Goal: Find specific page/section: Find specific page/section

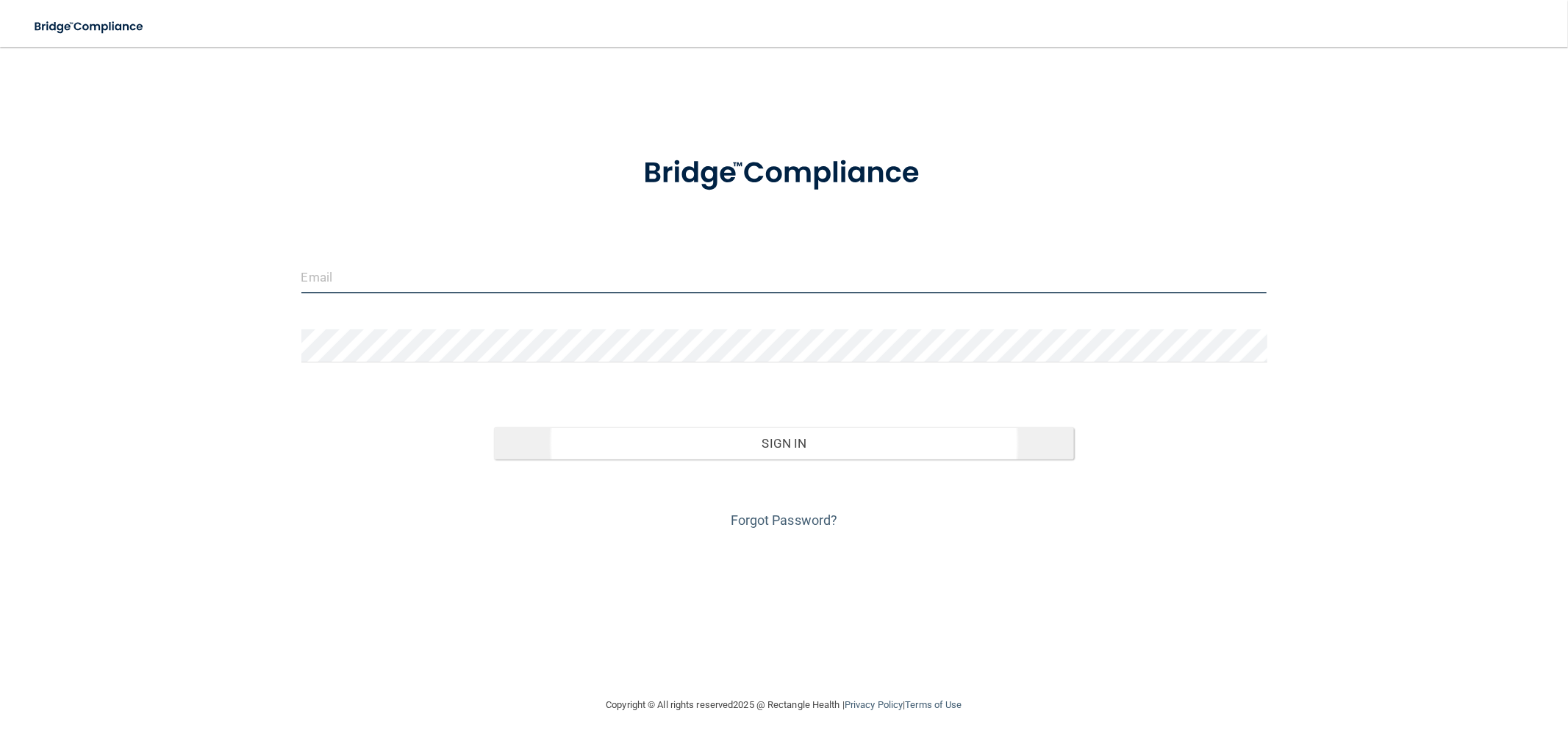
type input "clacys@pcihipaa.com"
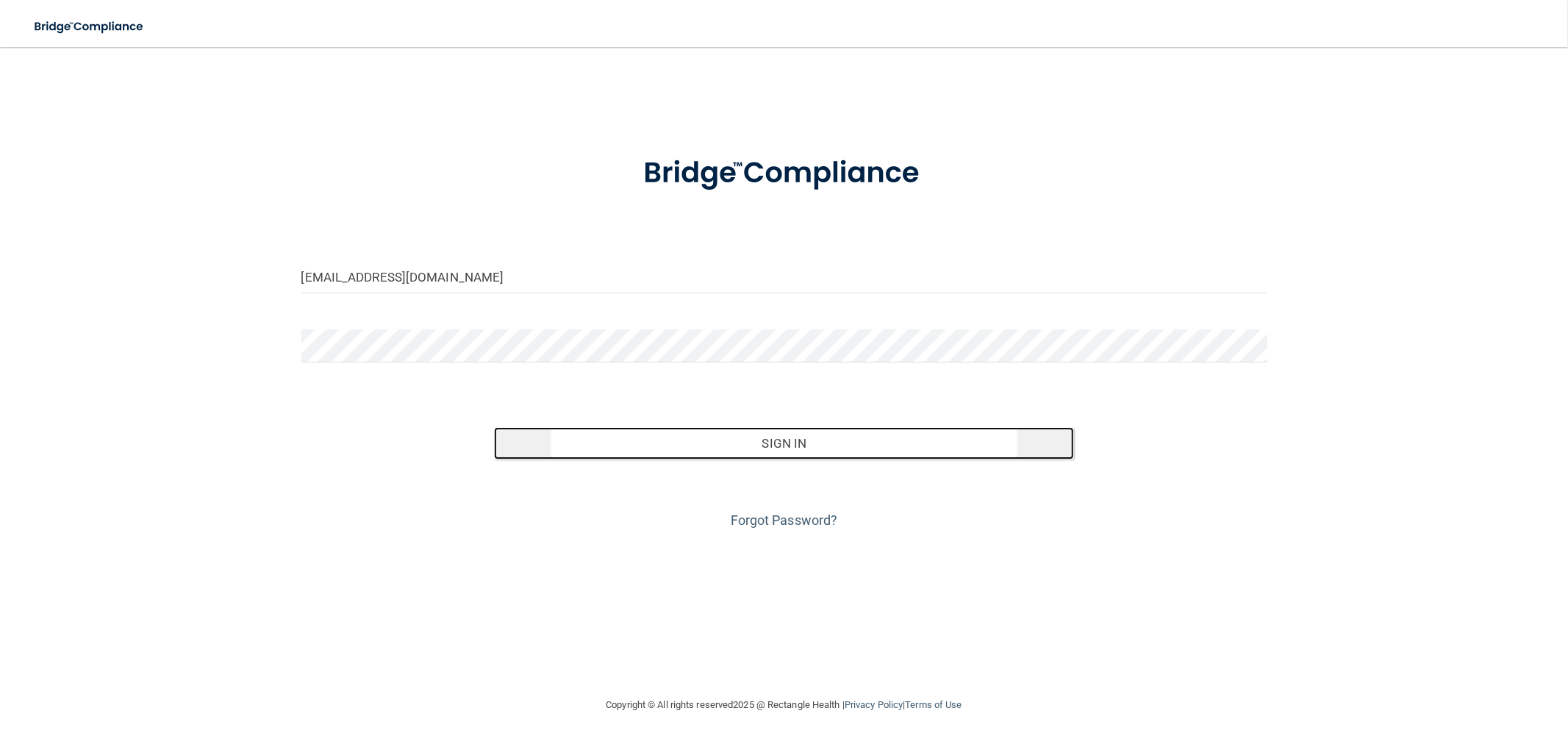
click at [736, 435] on button "Sign In" at bounding box center [783, 443] width 579 height 32
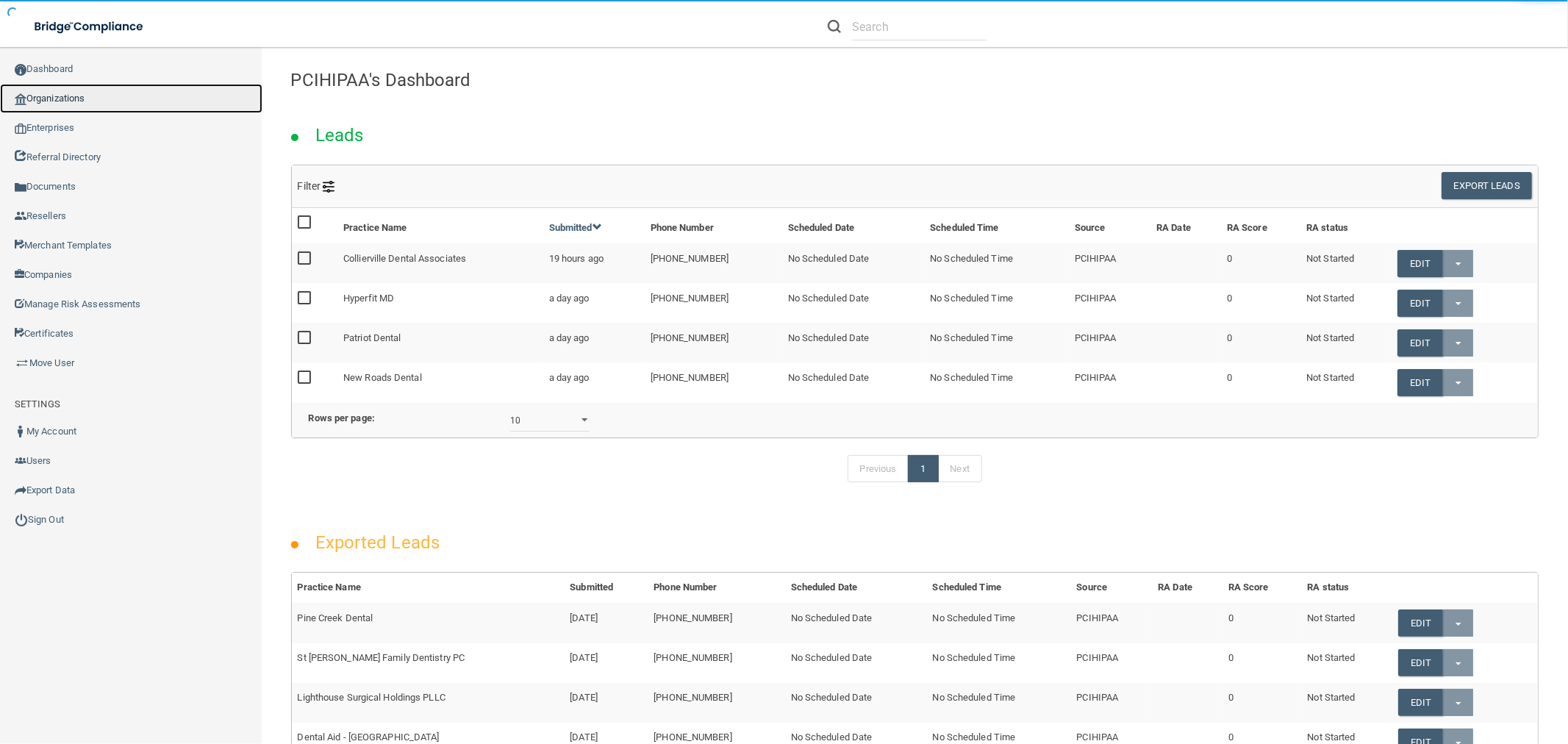
click at [128, 98] on link "Organizations" at bounding box center [131, 99] width 262 height 30
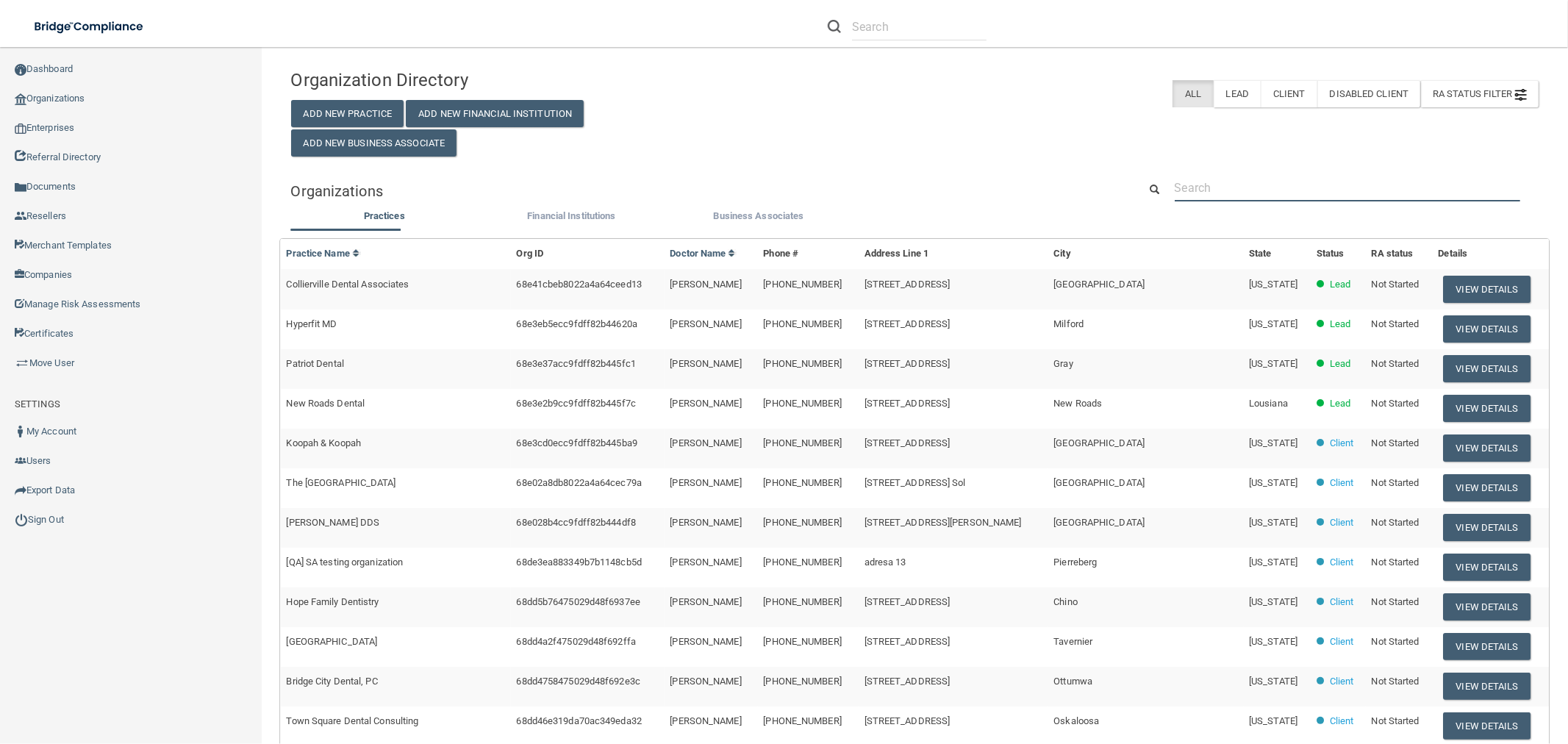
click at [1231, 186] on input "text" at bounding box center [1347, 188] width 345 height 27
paste input "Star Dental LLC"
type input "Star Dental LLC"
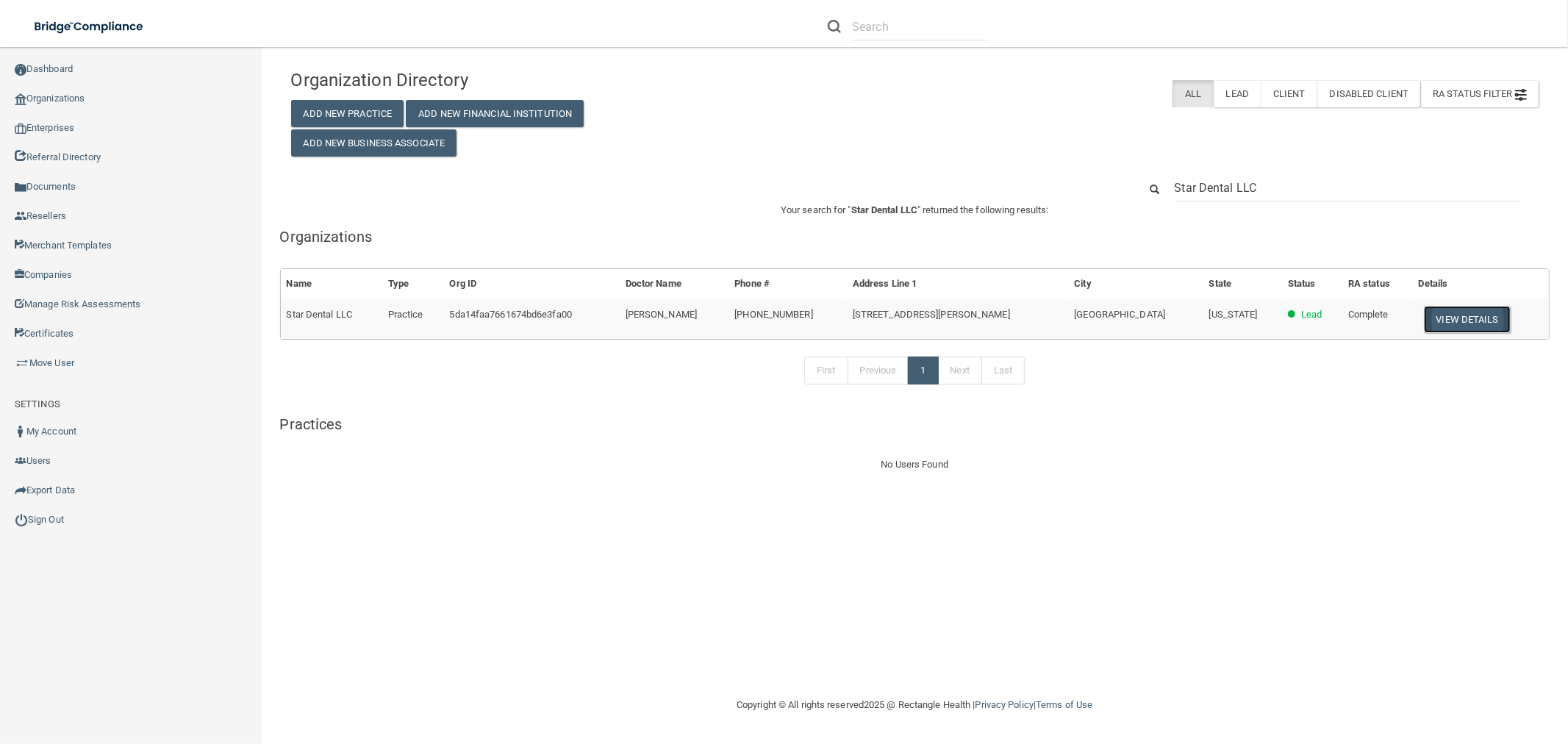
click at [1436, 312] on button "View Details" at bounding box center [1466, 319] width 86 height 27
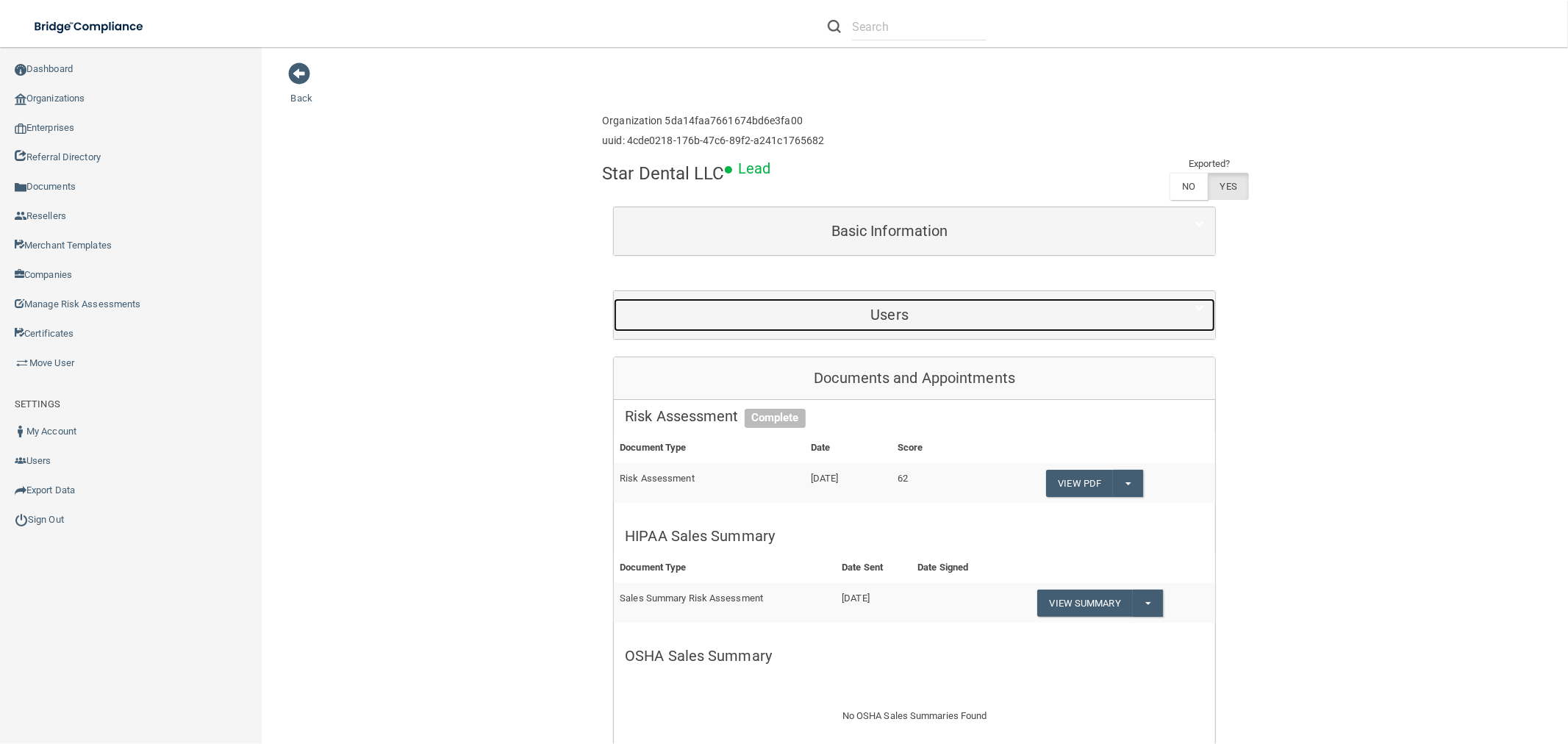
click at [897, 303] on div "Users" at bounding box center [890, 315] width 551 height 33
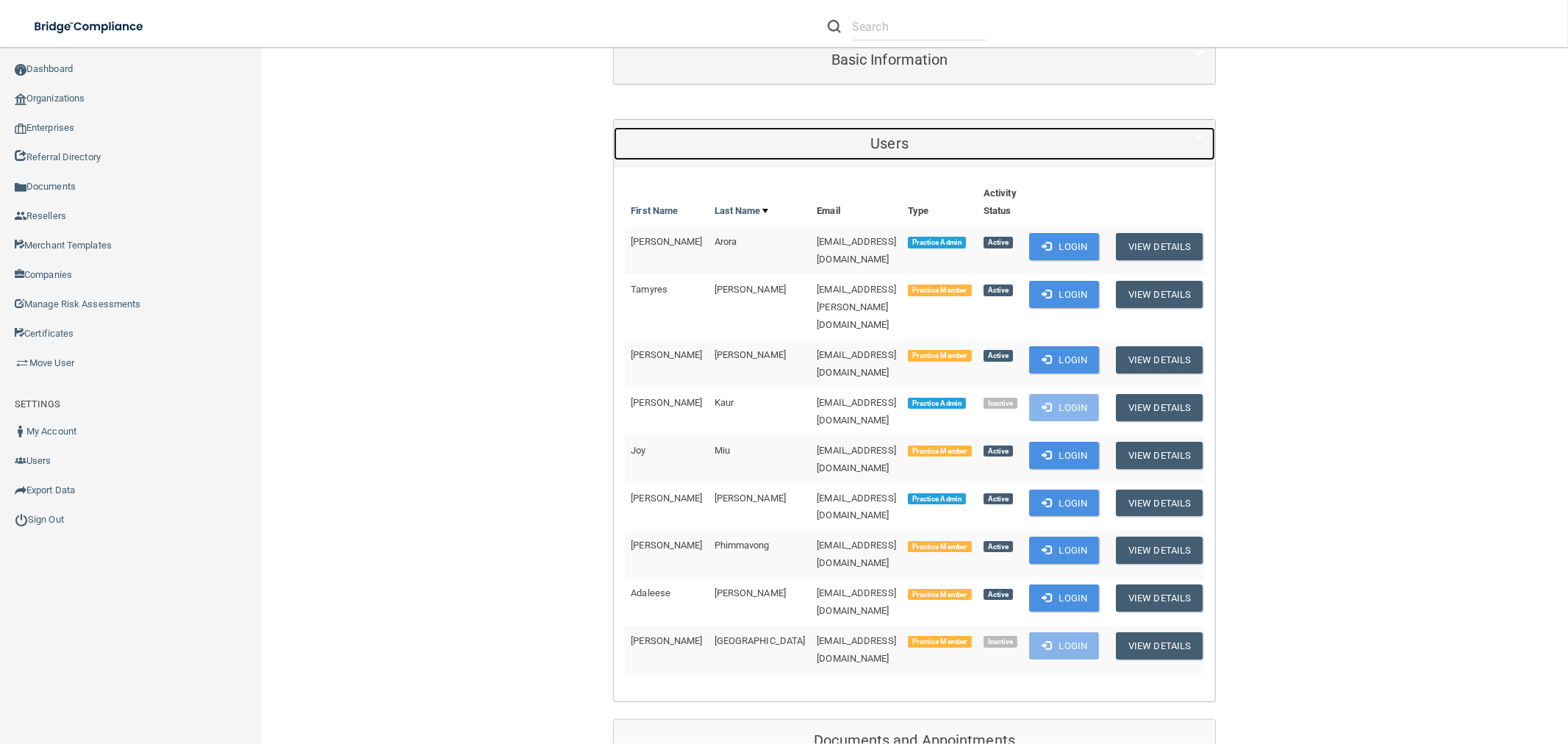
scroll to position [163, 0]
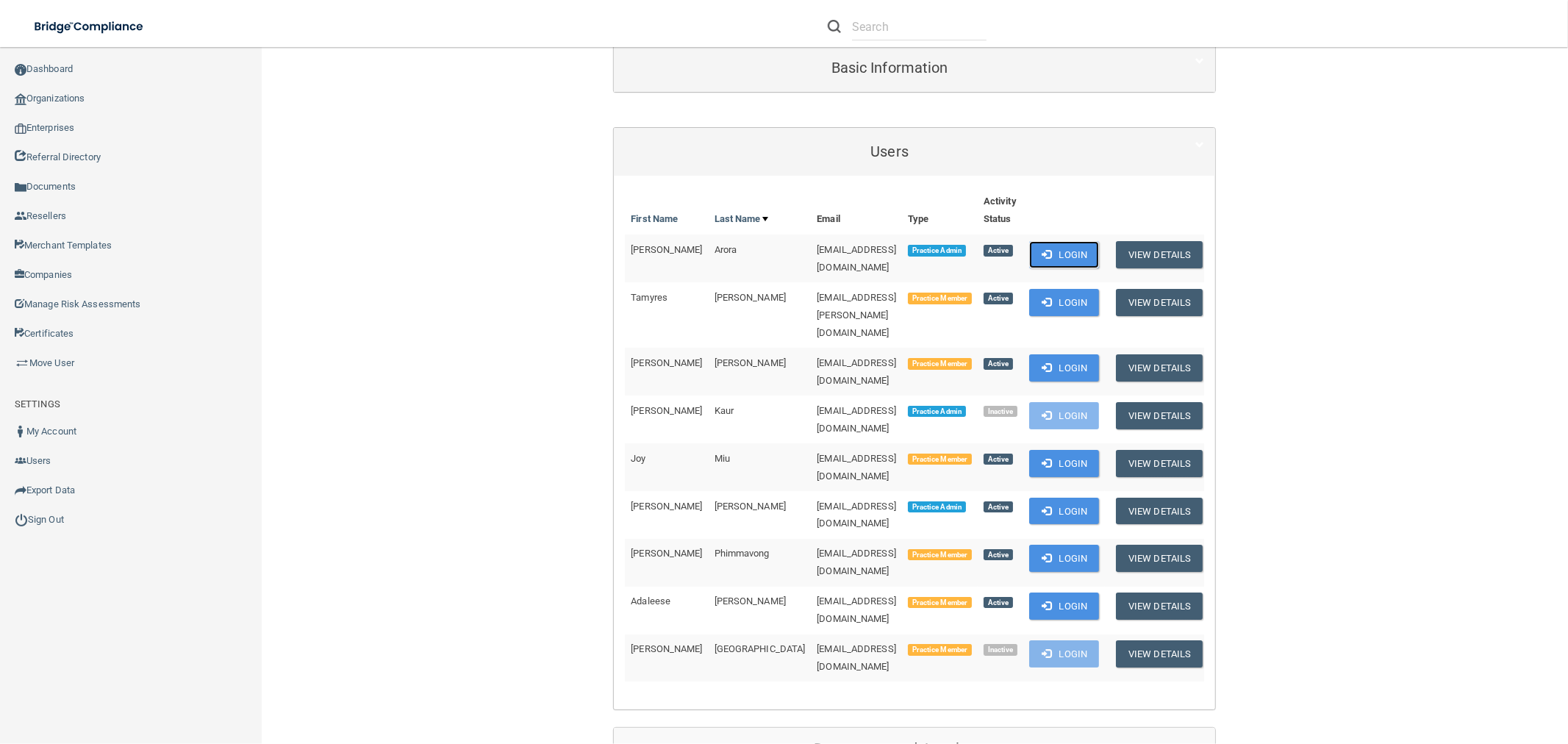
click at [1093, 255] on button "Login" at bounding box center [1064, 254] width 70 height 27
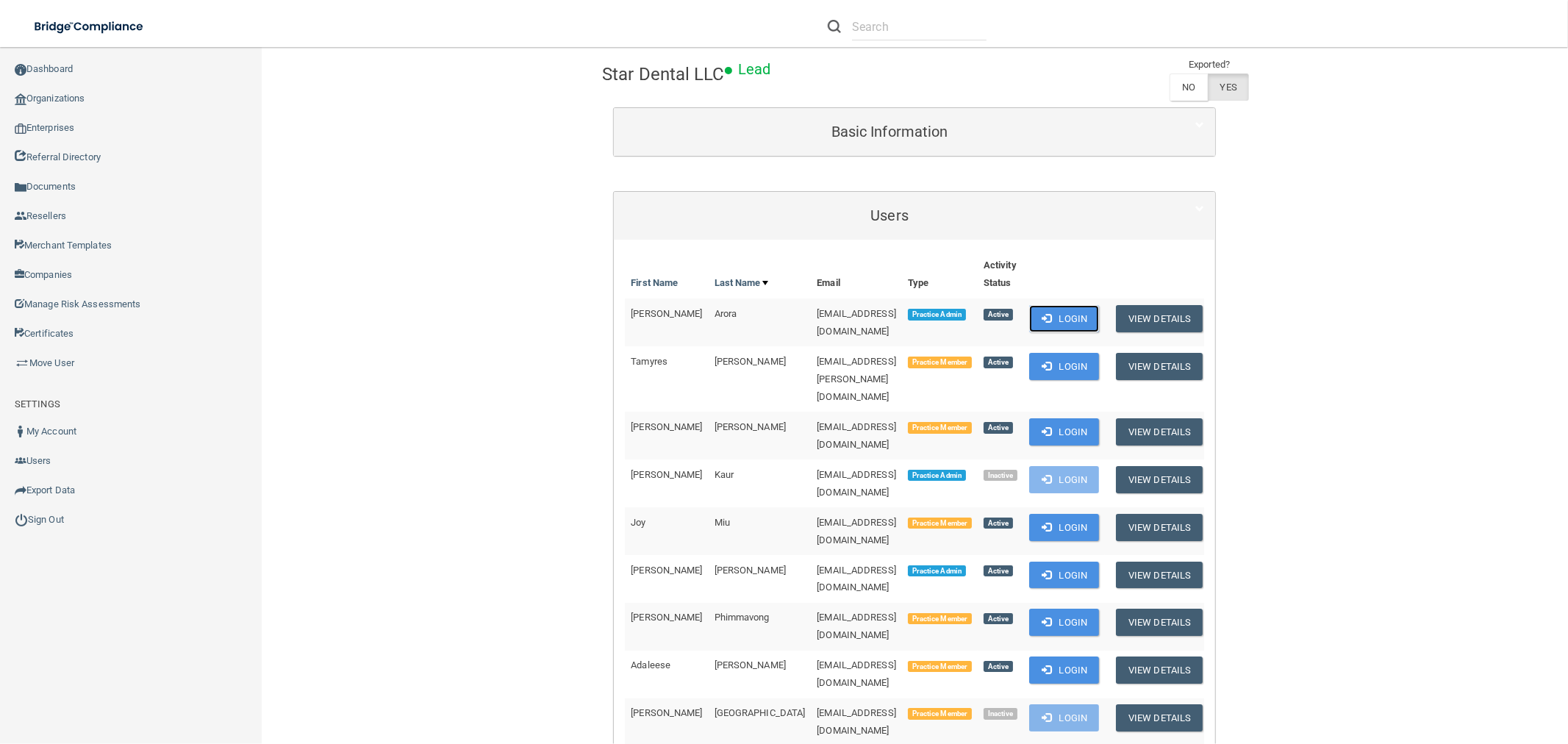
scroll to position [0, 0]
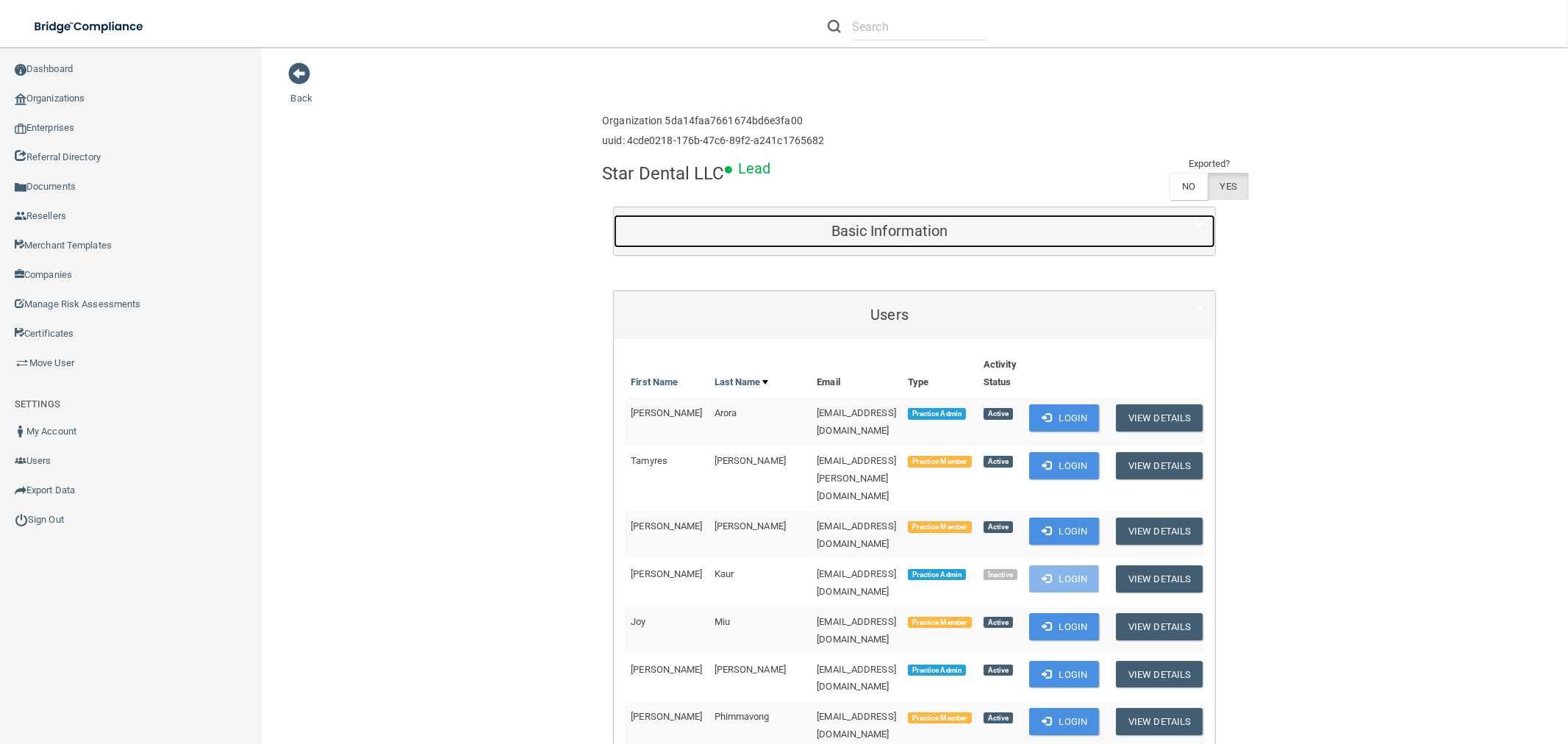
click at [920, 234] on h5 "Basic Information" at bounding box center [889, 230] width 529 height 17
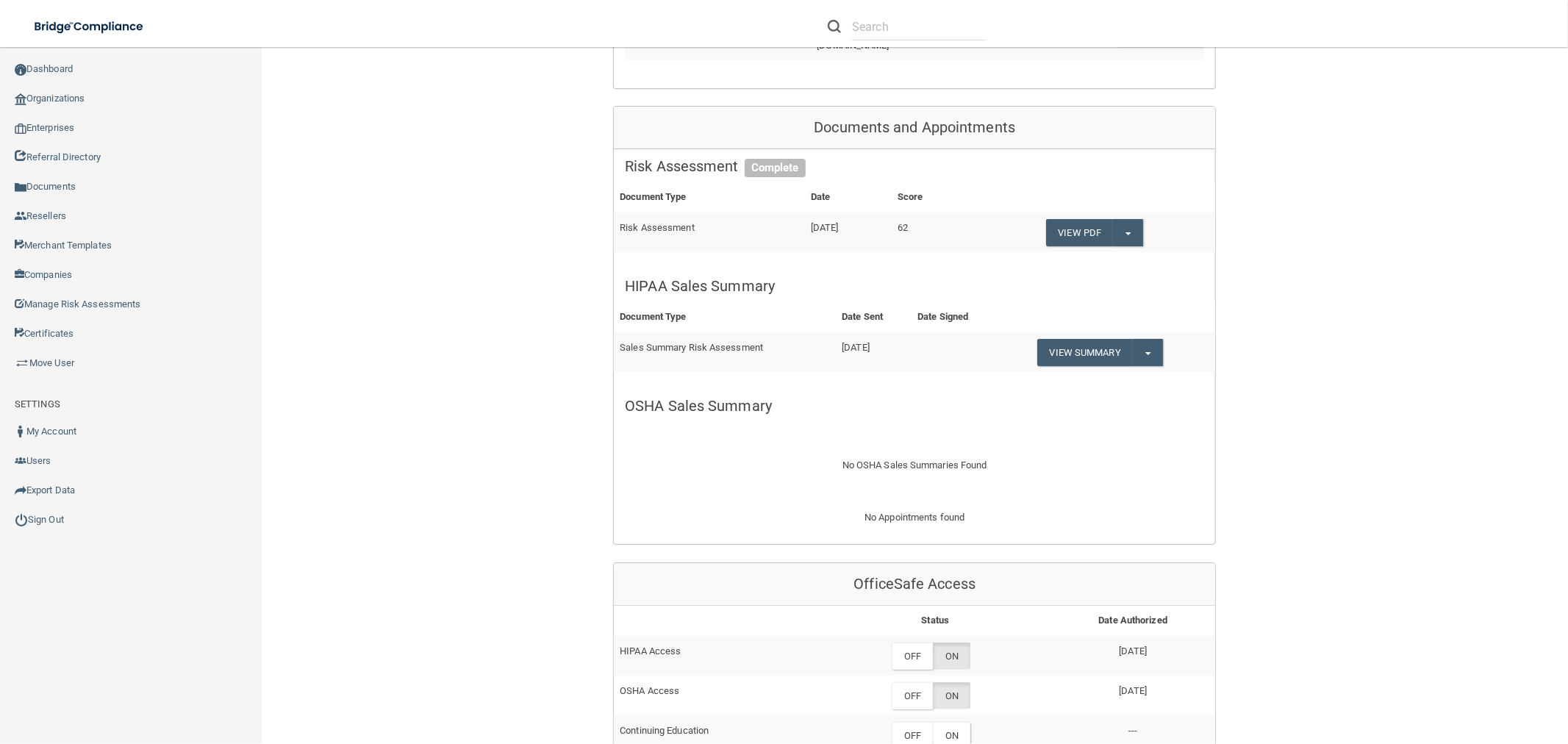
scroll to position [1307, 0]
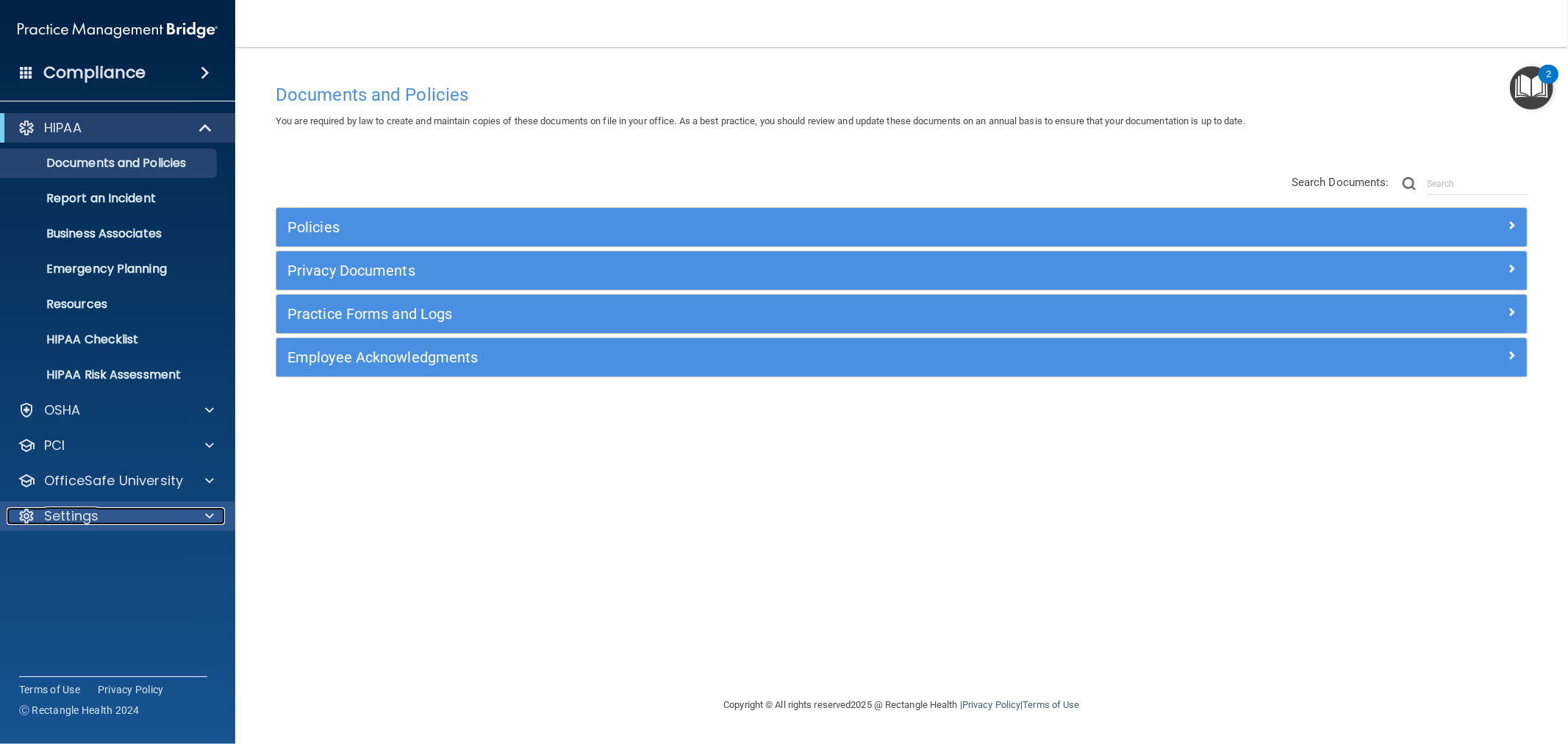
click at [97, 515] on p "Settings" at bounding box center [72, 515] width 54 height 17
click at [67, 582] on p "My Users" at bounding box center [110, 586] width 201 height 15
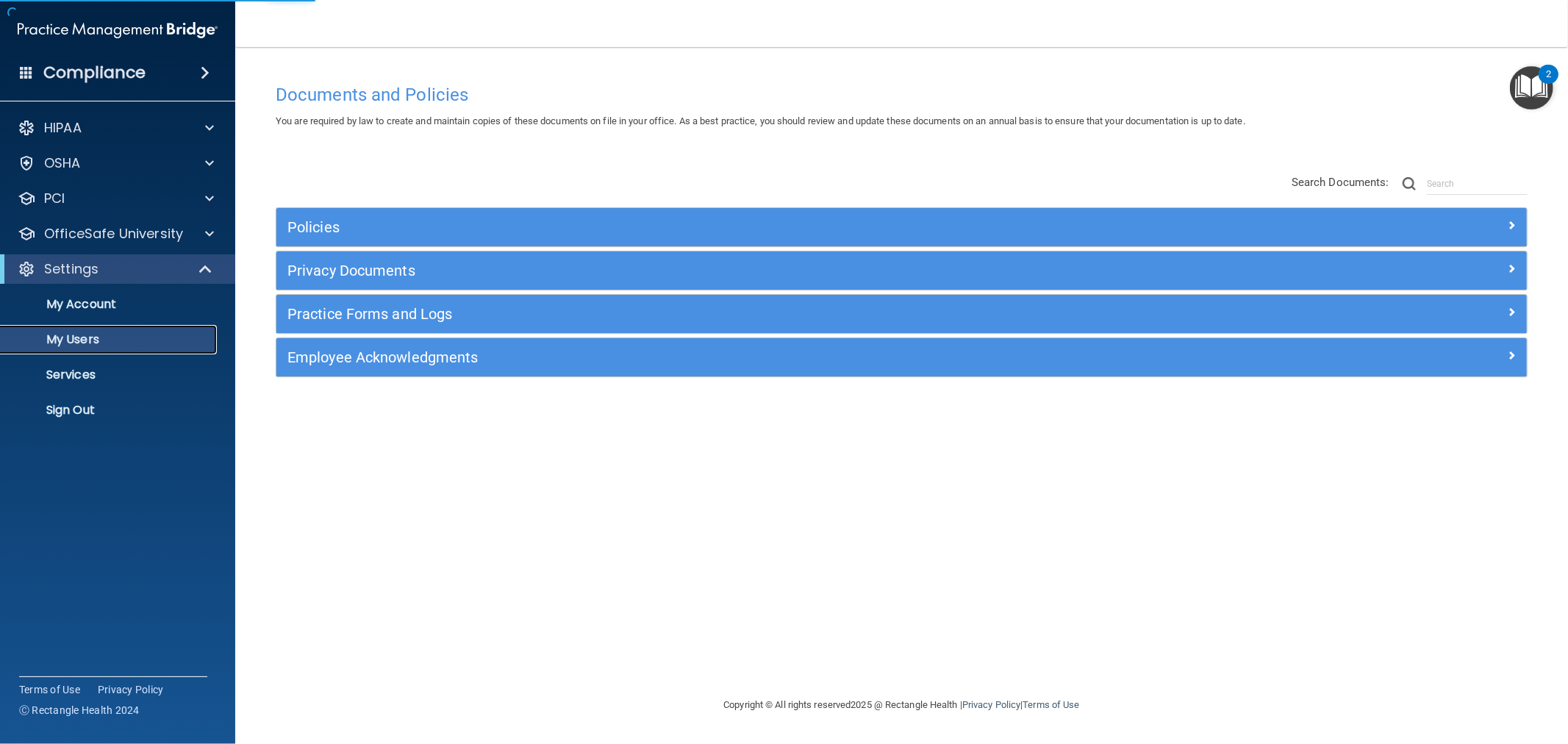
select select "20"
